Goal: Task Accomplishment & Management: Manage account settings

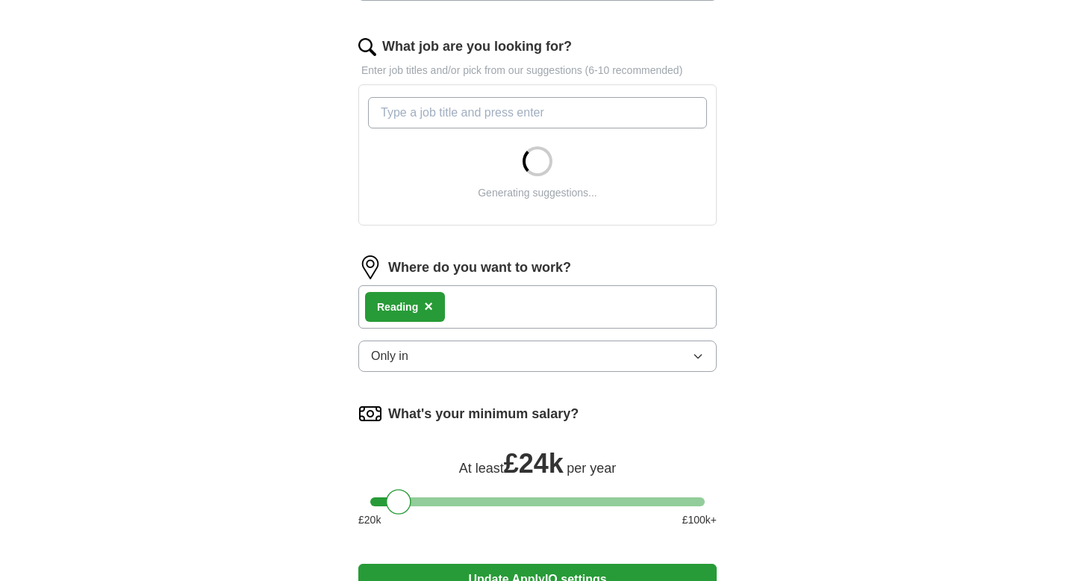
scroll to position [467, 0]
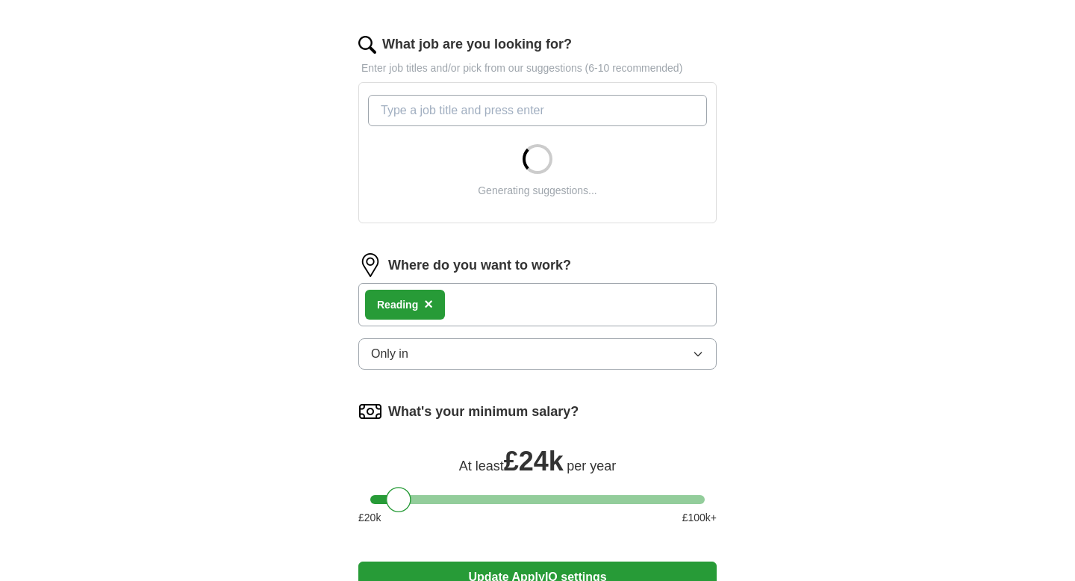
click at [480, 308] on div "Reading ×" at bounding box center [537, 304] width 358 height 43
click at [433, 303] on div "Reading ×" at bounding box center [405, 305] width 80 height 30
click at [431, 303] on span "×" at bounding box center [428, 304] width 9 height 16
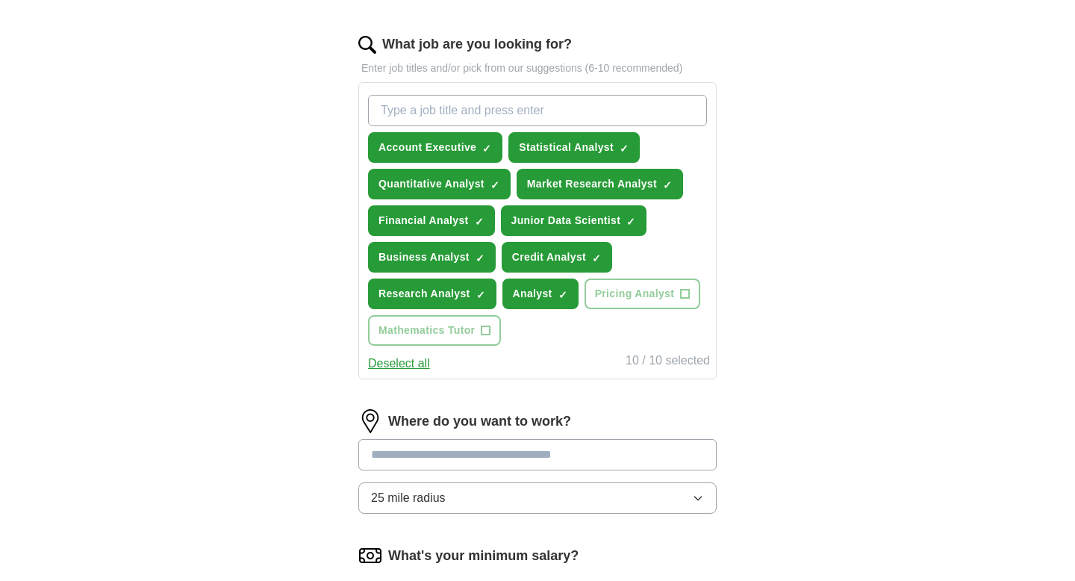
click at [471, 449] on input at bounding box center [537, 454] width 358 height 31
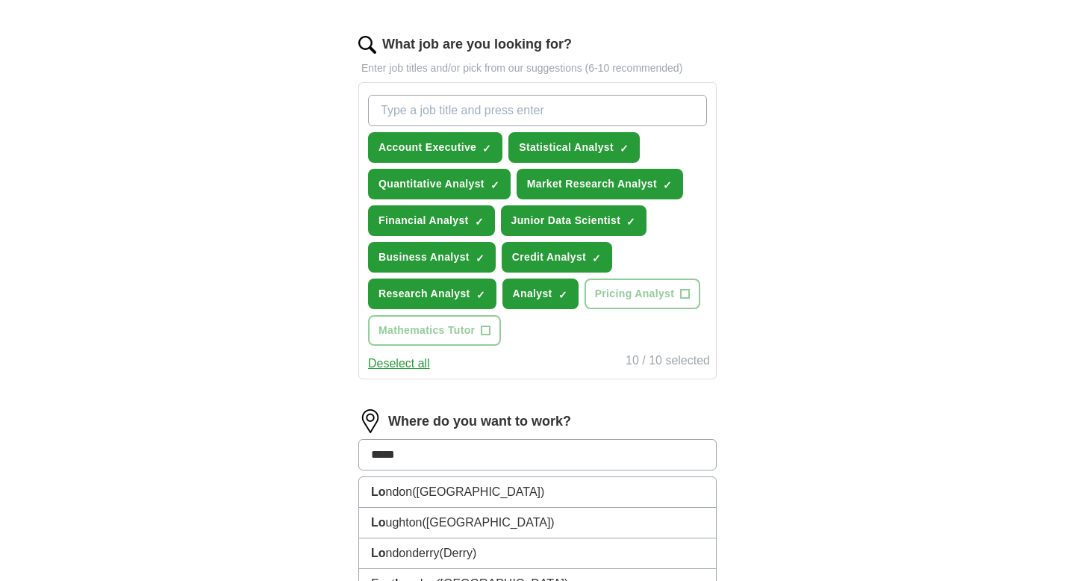
type input "******"
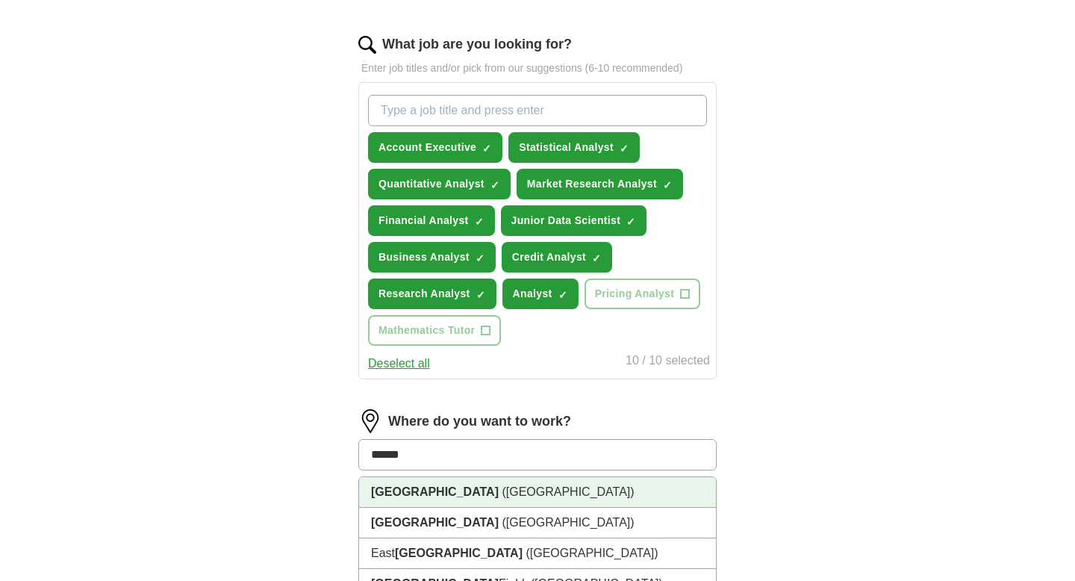
click at [516, 492] on li "London (UK)" at bounding box center [537, 492] width 357 height 31
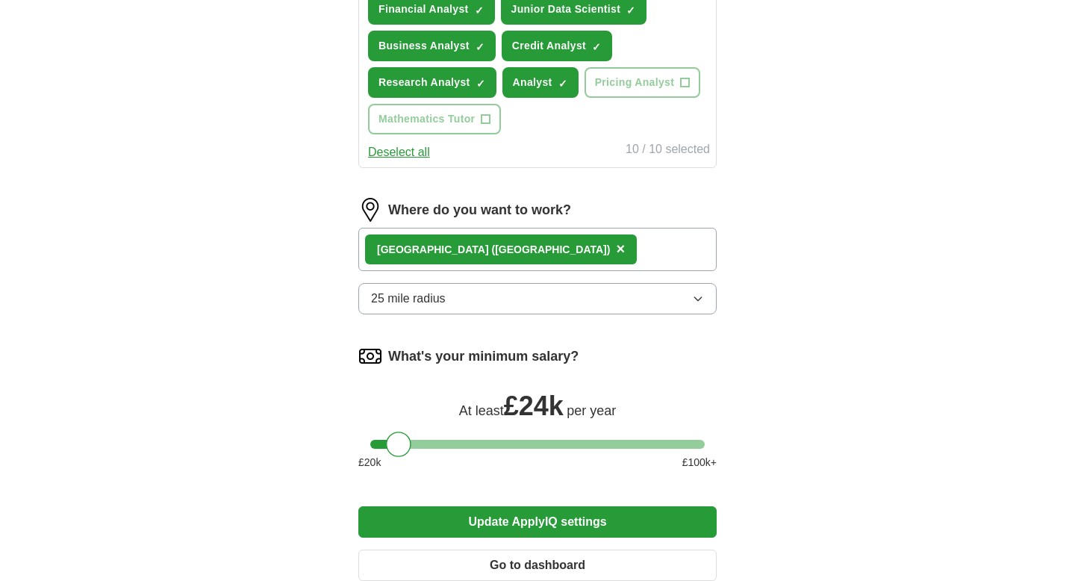
scroll to position [679, 0]
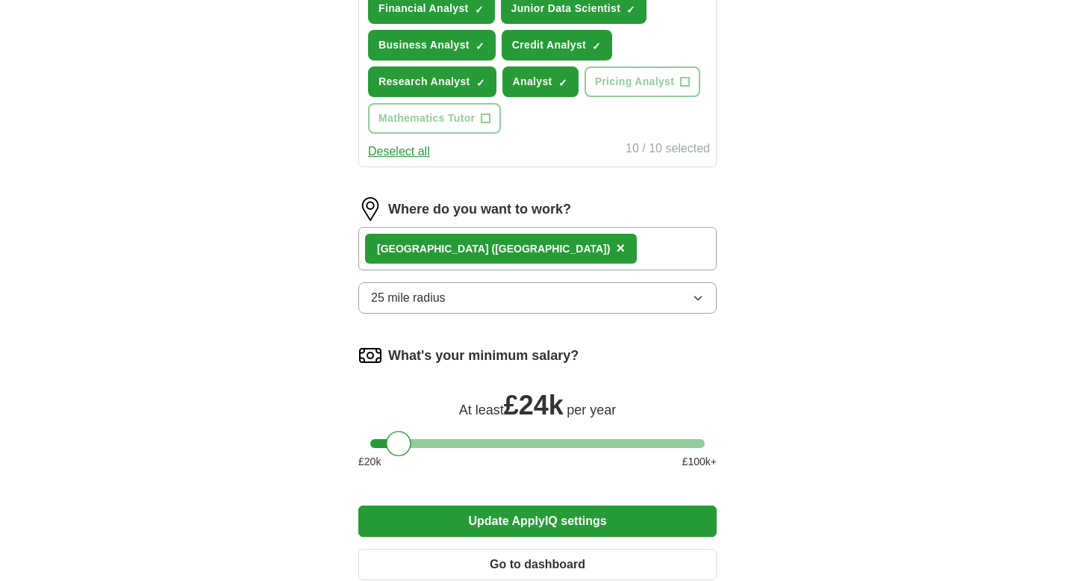
click at [585, 519] on button "Update ApplyIQ settings" at bounding box center [537, 520] width 358 height 31
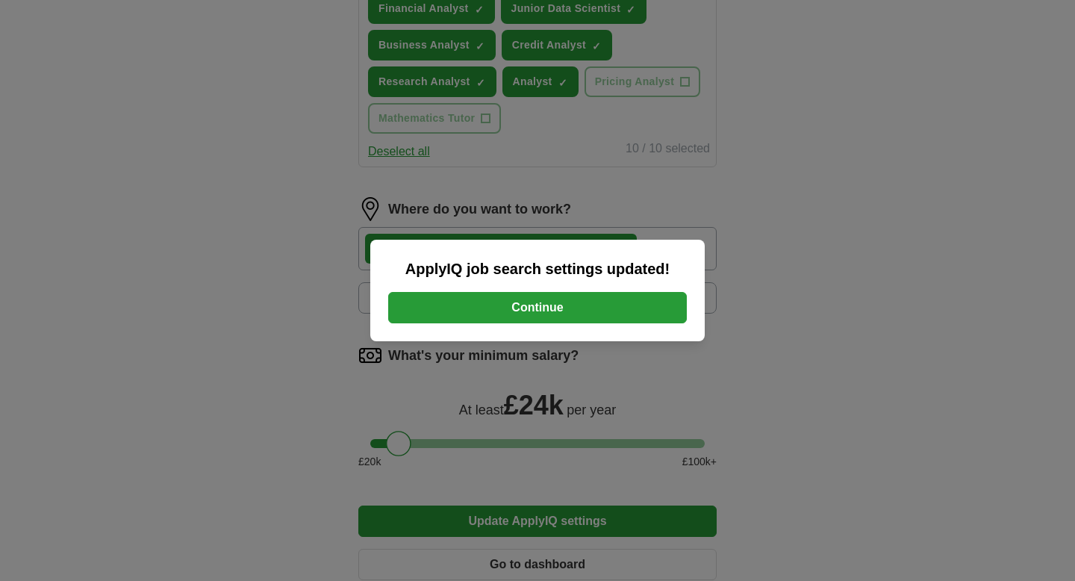
click at [541, 313] on button "Continue" at bounding box center [537, 307] width 299 height 31
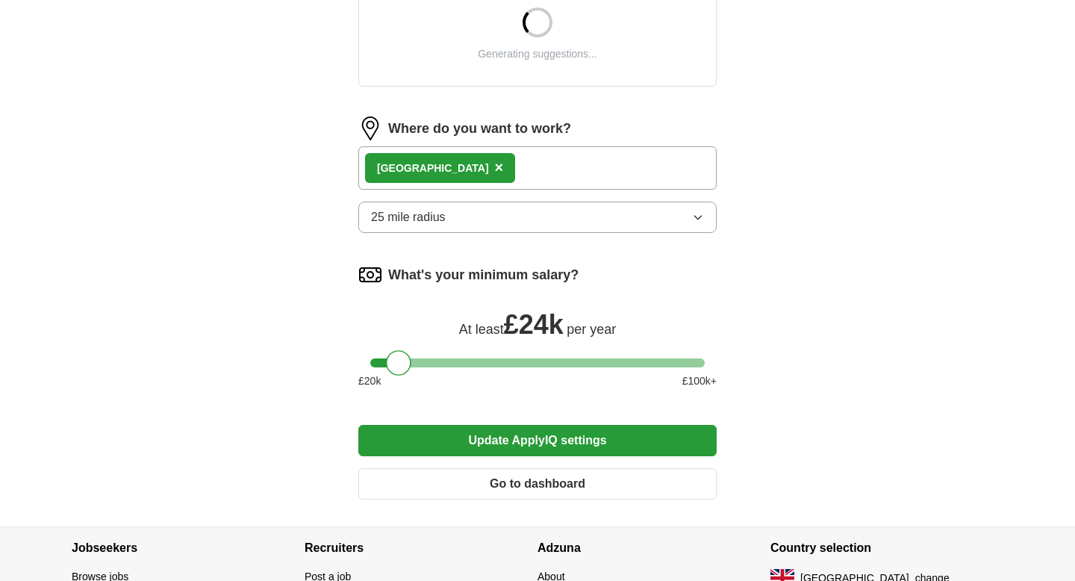
scroll to position [603, 0]
click at [495, 168] on span "×" at bounding box center [499, 168] width 9 height 16
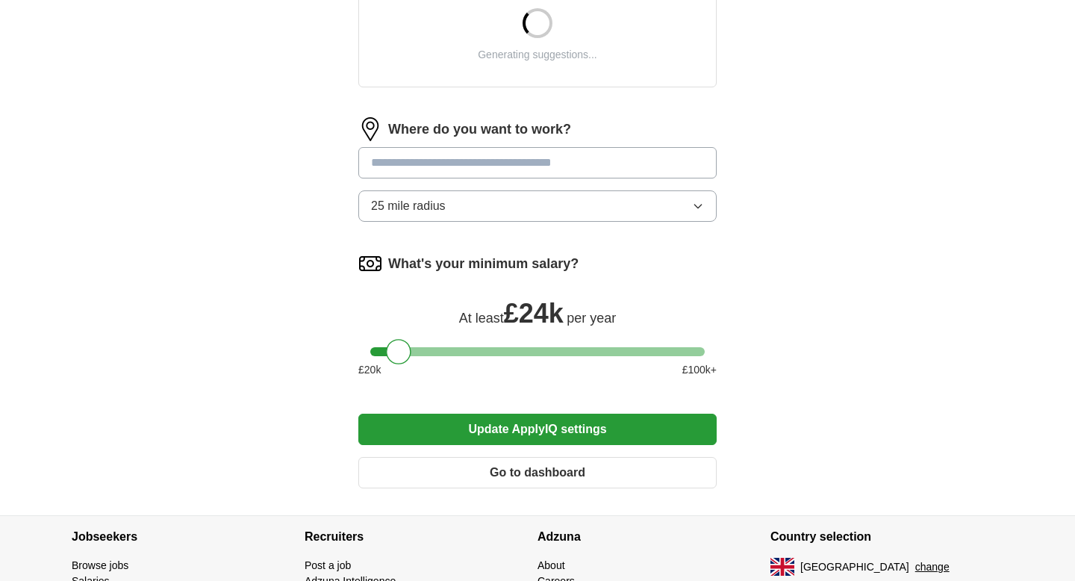
click at [442, 166] on input at bounding box center [537, 162] width 358 height 31
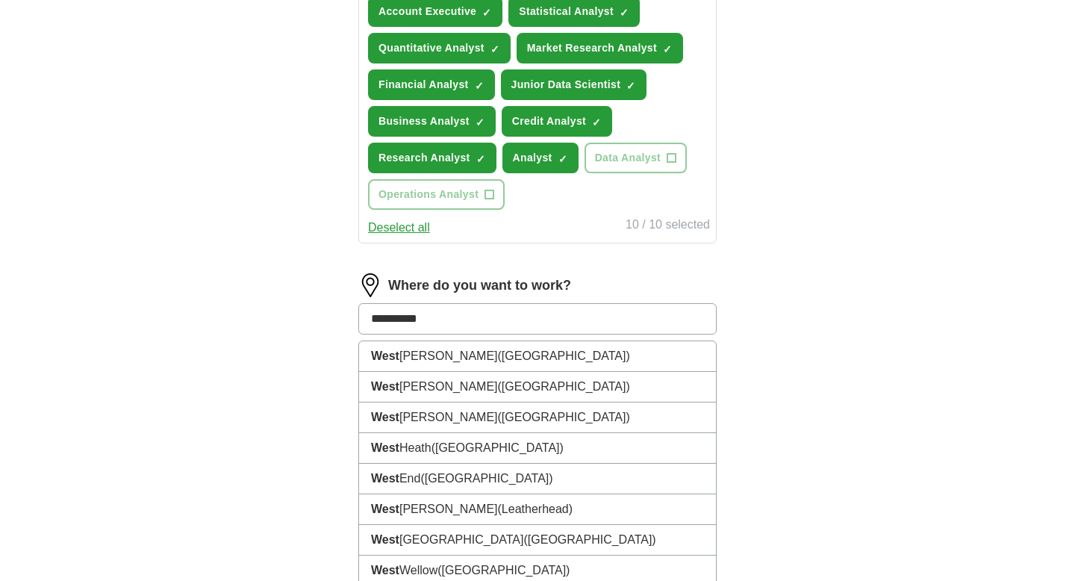
type input "**********"
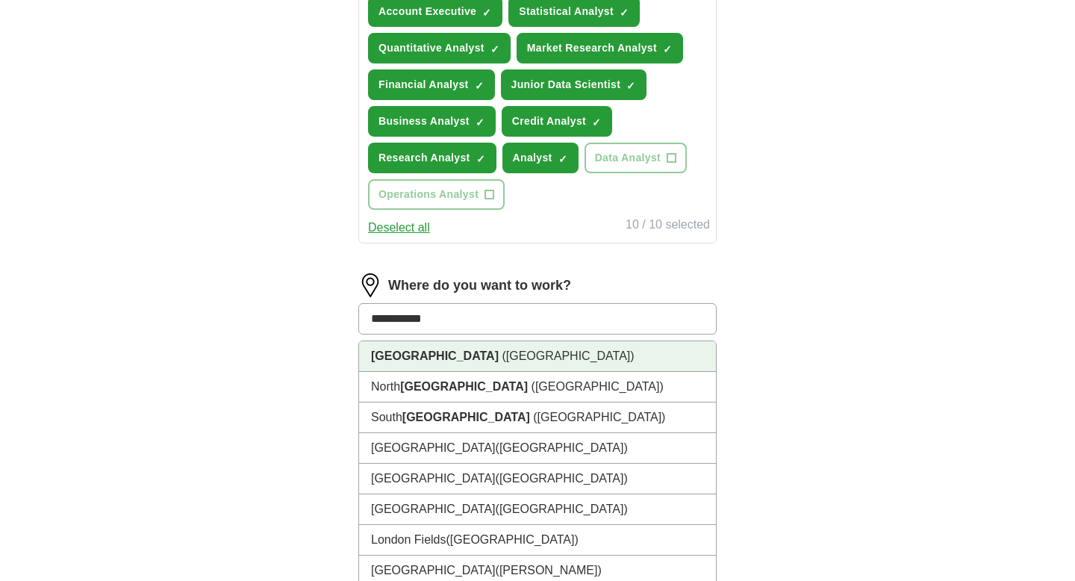
click at [502, 362] on span "([GEOGRAPHIC_DATA])" at bounding box center [568, 355] width 132 height 13
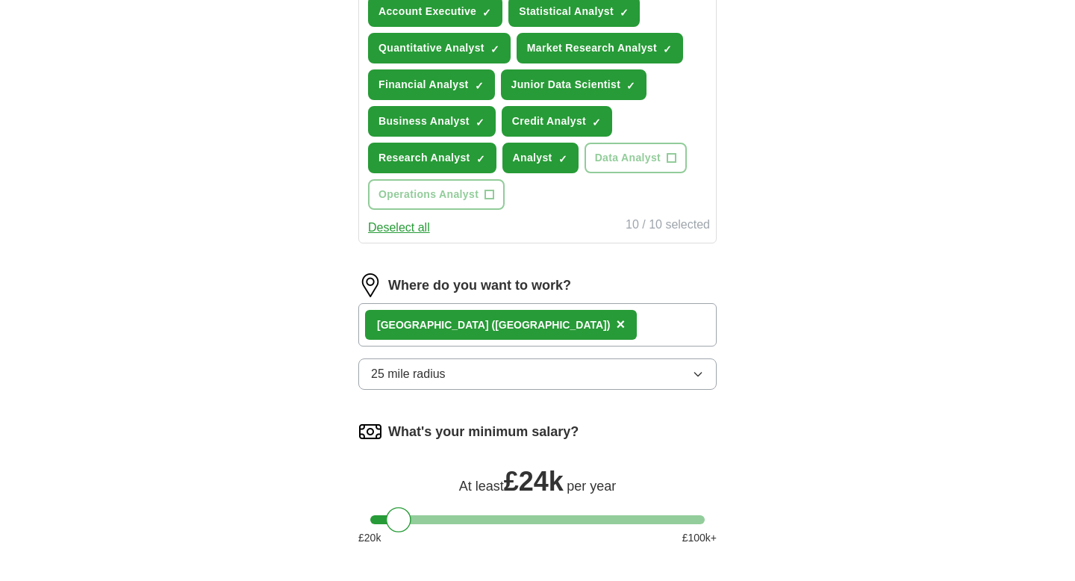
scroll to position [652, 0]
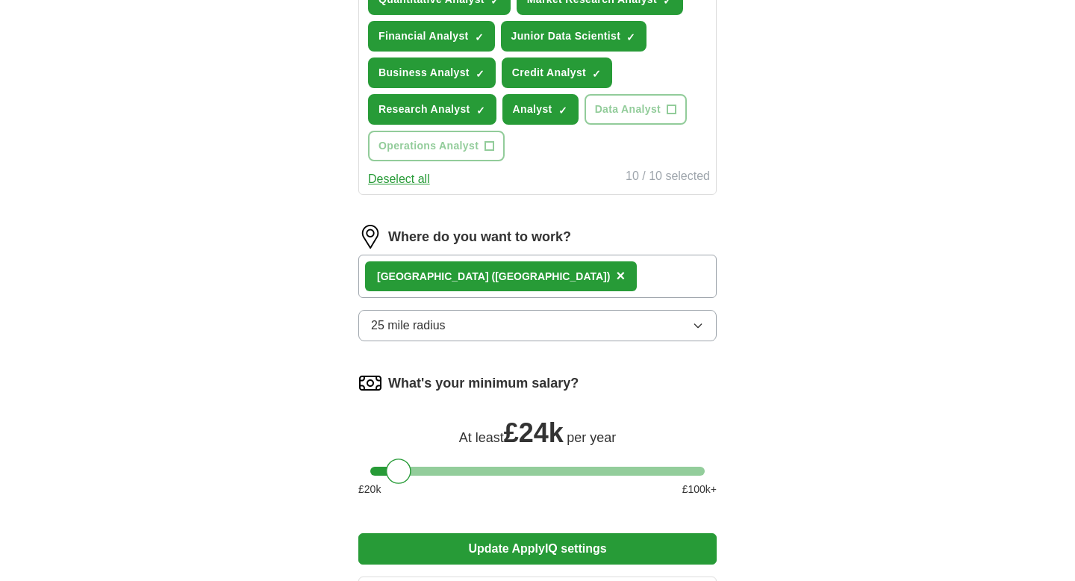
click at [610, 339] on button "25 mile radius" at bounding box center [537, 325] width 358 height 31
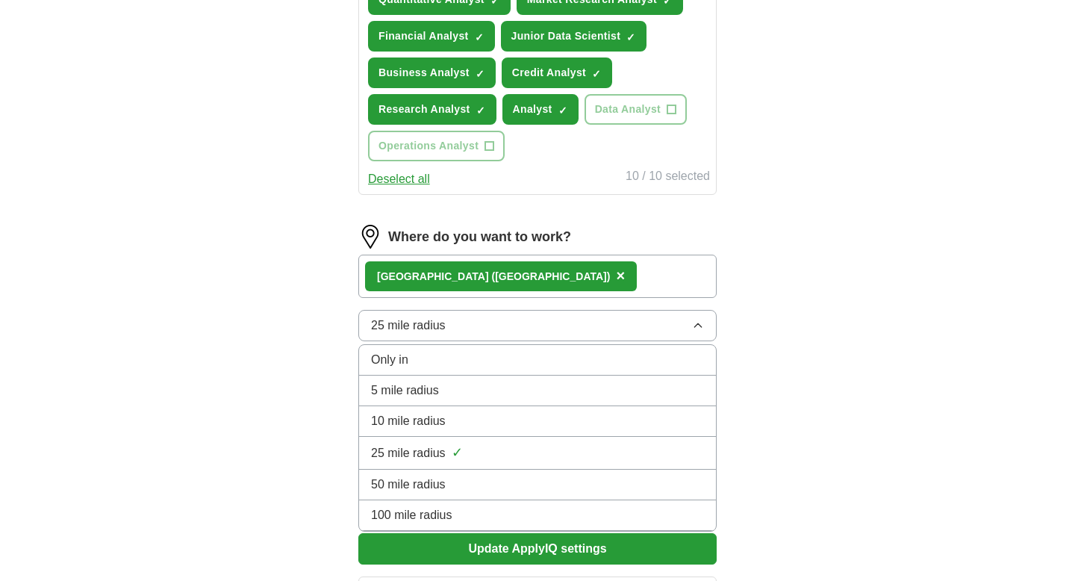
click at [531, 369] on li "Only in" at bounding box center [537, 360] width 357 height 31
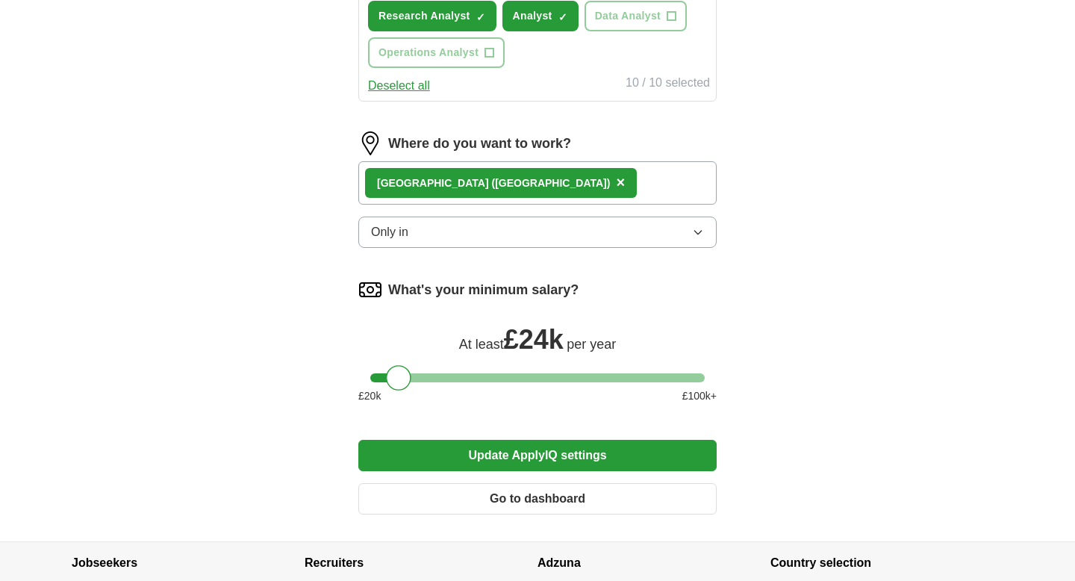
scroll to position [872, 0]
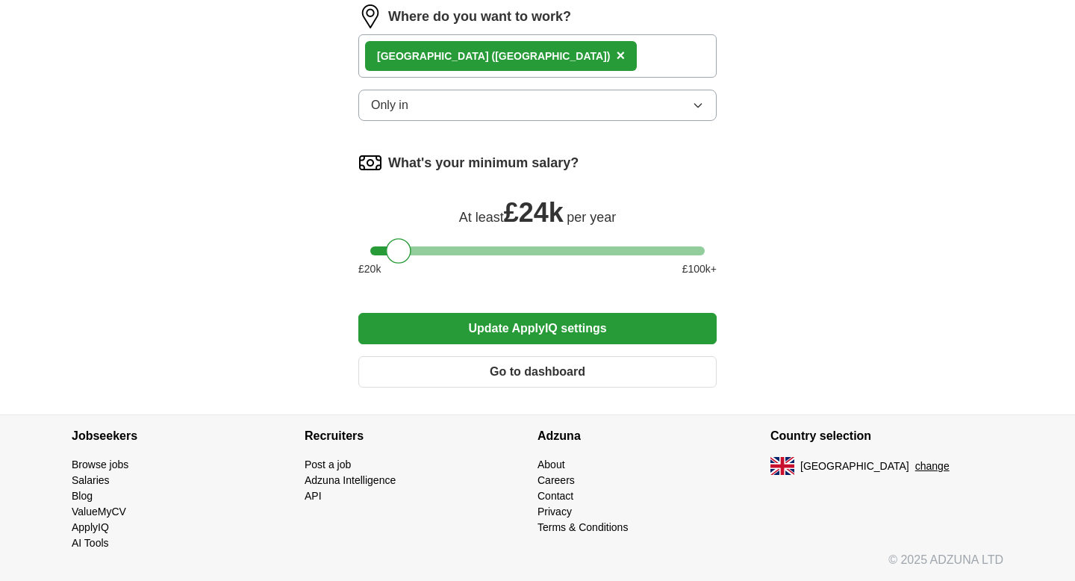
click at [548, 332] on button "Update ApplyIQ settings" at bounding box center [537, 328] width 358 height 31
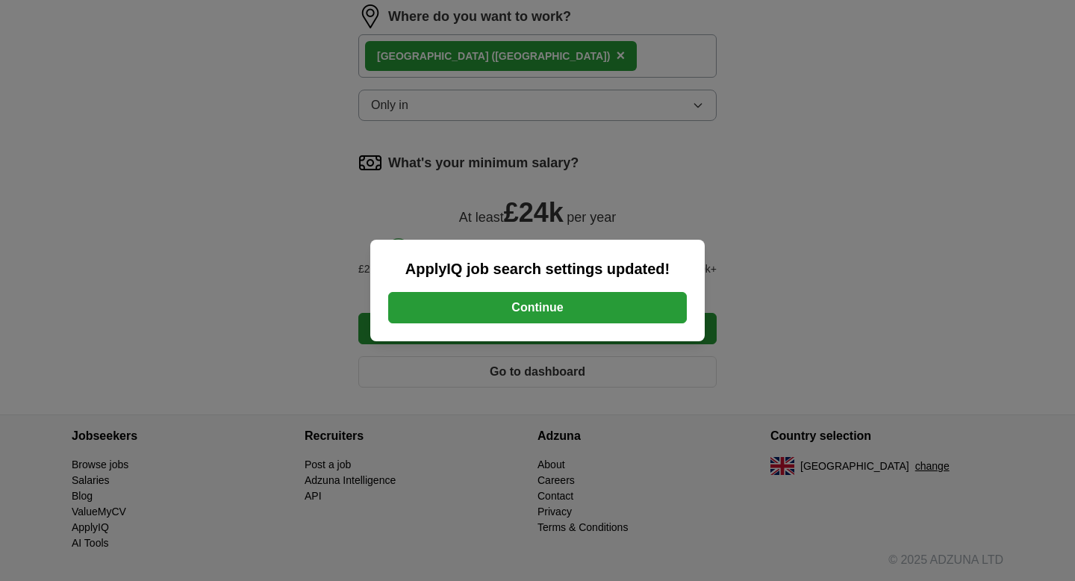
click at [553, 314] on button "Continue" at bounding box center [537, 307] width 299 height 31
